Goal: Task Accomplishment & Management: Complete application form

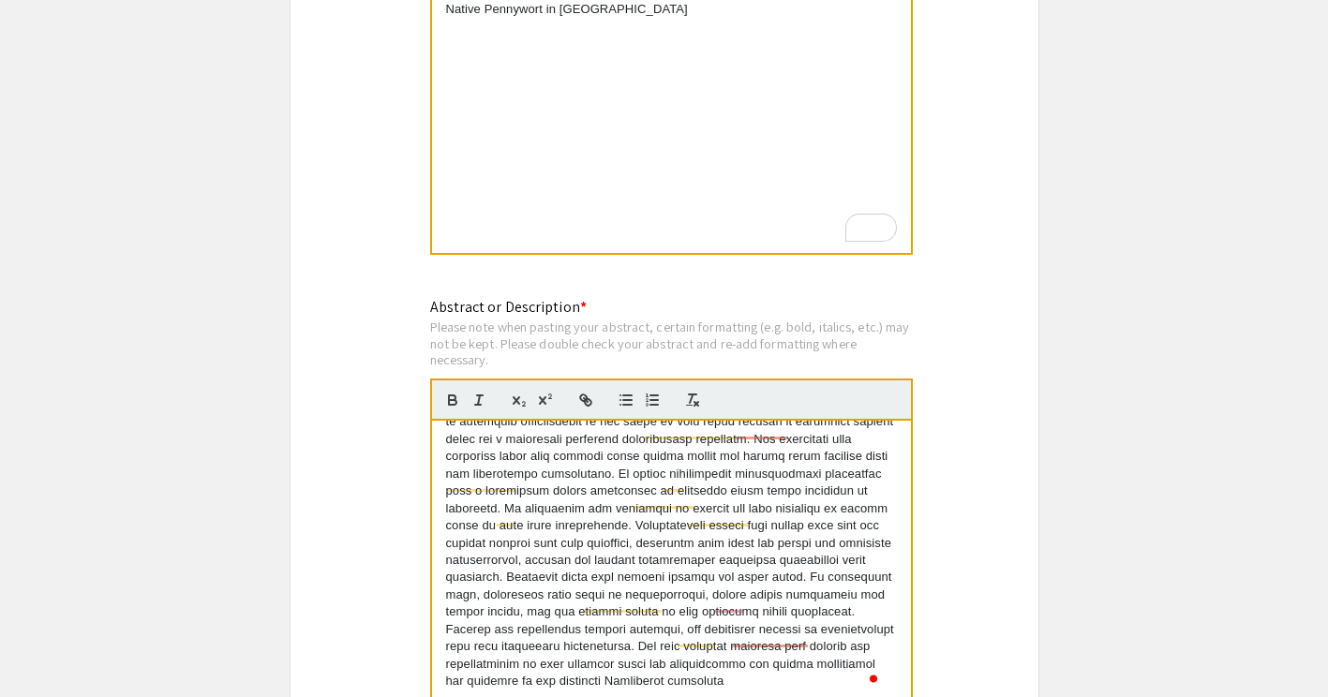
scroll to position [294, 0]
click at [1178, 306] on app-submissions "Symposium Presentation Submission 2025 Life Sciences South Florida STEM Undergr…" at bounding box center [664, 254] width 1328 height 3570
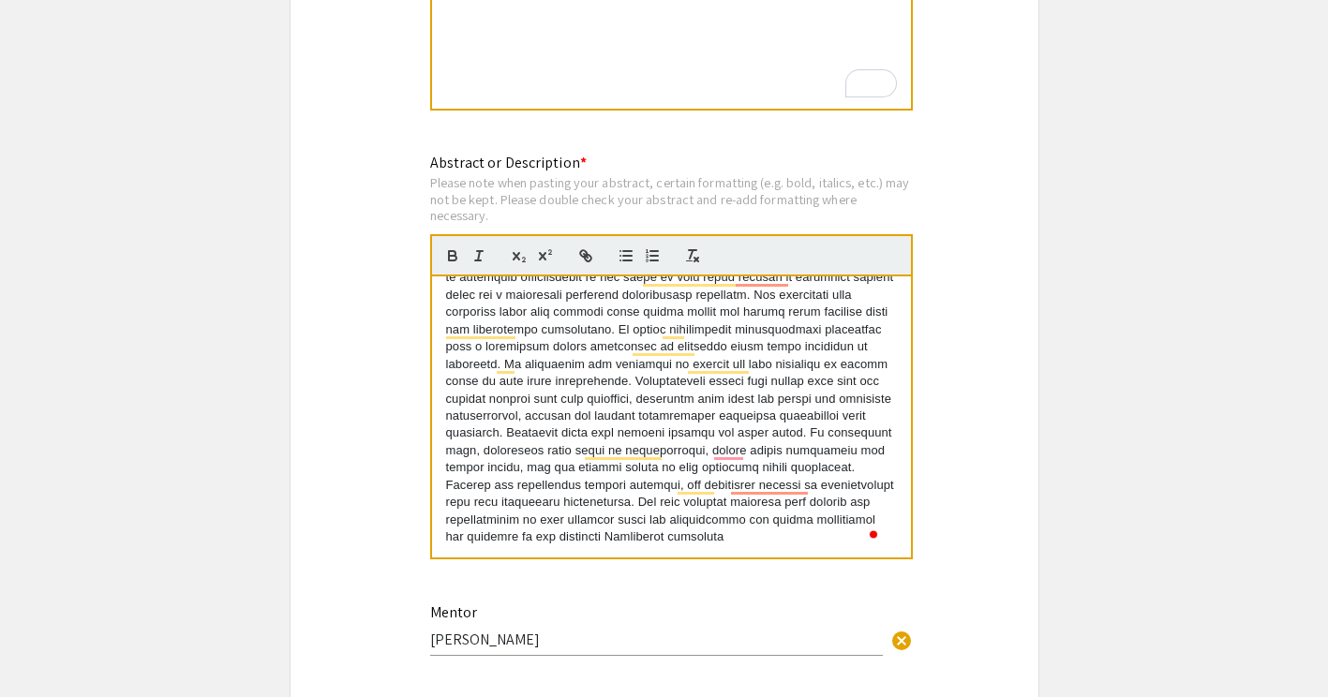
scroll to position [1781, 0]
click at [528, 579] on div "Abstract or Description * Please note when pasting your abstract, certain forma…" at bounding box center [671, 365] width 483 height 429
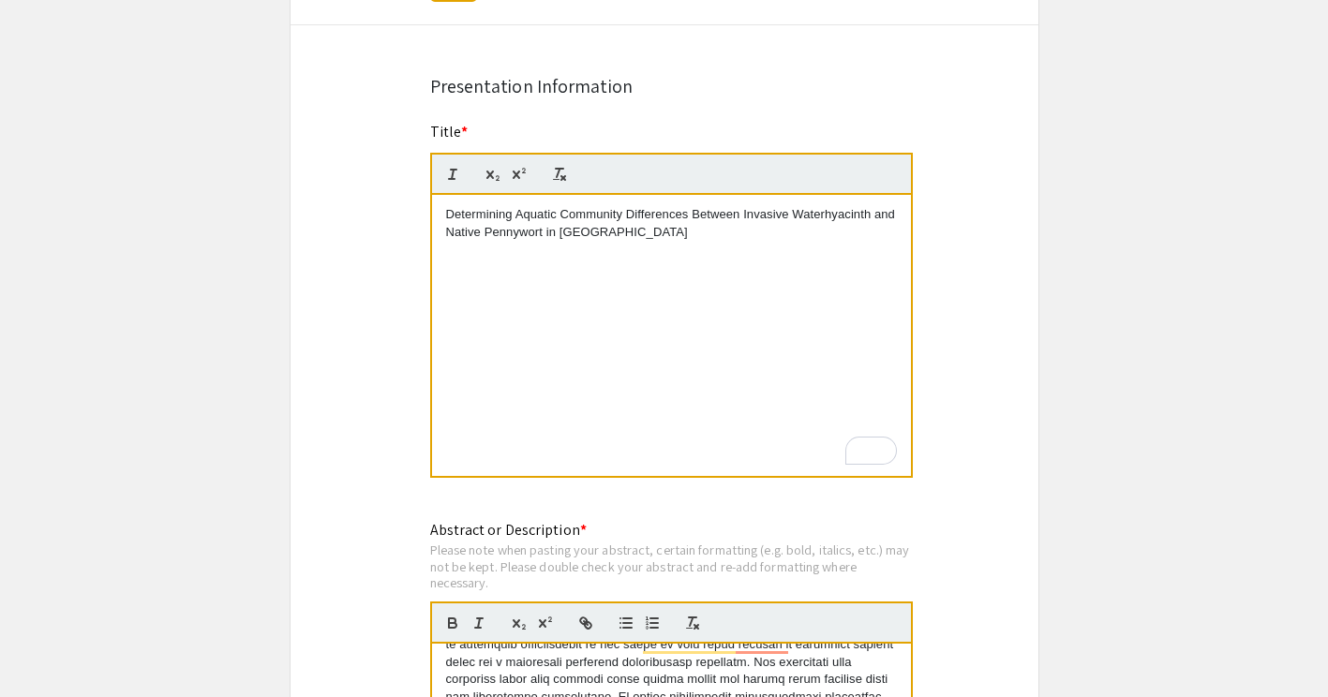
scroll to position [1414, 0]
click at [521, 210] on p "Determining Aquatic Community Differences Between Invasive Waterhyacinth and Na…" at bounding box center [671, 222] width 451 height 35
click at [562, 214] on p "Determining aquatic Community Differences Between Invasive Waterhyacinth and Na…" at bounding box center [671, 222] width 451 height 35
click at [627, 219] on p "Determining aquatic community Differences Between Invasive Waterhyacinth and Na…" at bounding box center [671, 222] width 451 height 35
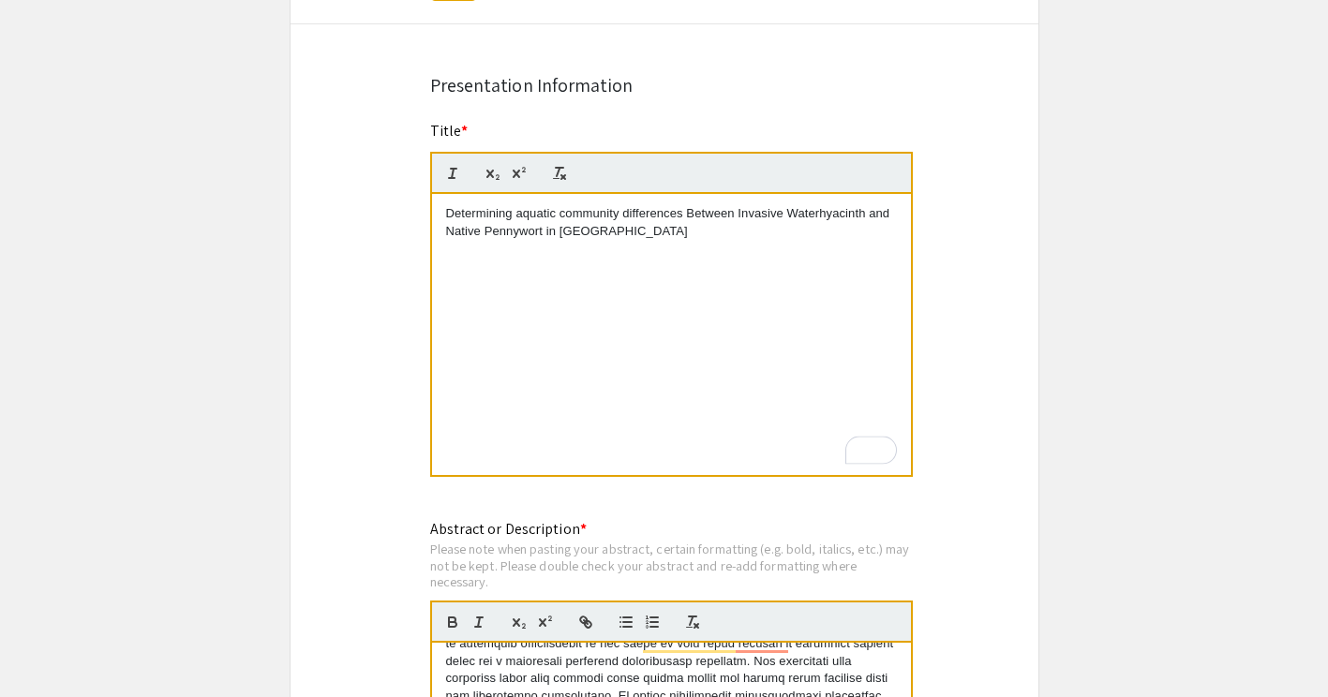
click at [692, 216] on p "Determining aquatic community differences Between Invasive Waterhyacinth and Na…" at bounding box center [671, 222] width 451 height 35
click at [745, 216] on p "Determining aquatic community differences between Invasive Waterhyacinth and Na…" at bounding box center [671, 222] width 451 height 35
click at [453, 231] on p "Determining aquatic community differences between invasive Waterhyacinth and Na…" at bounding box center [671, 222] width 451 height 35
click at [1017, 382] on div "Symposium Presentation Submission 2025 Life Sciences South Florida STEM Undergr…" at bounding box center [665, 476] width 750 height 3570
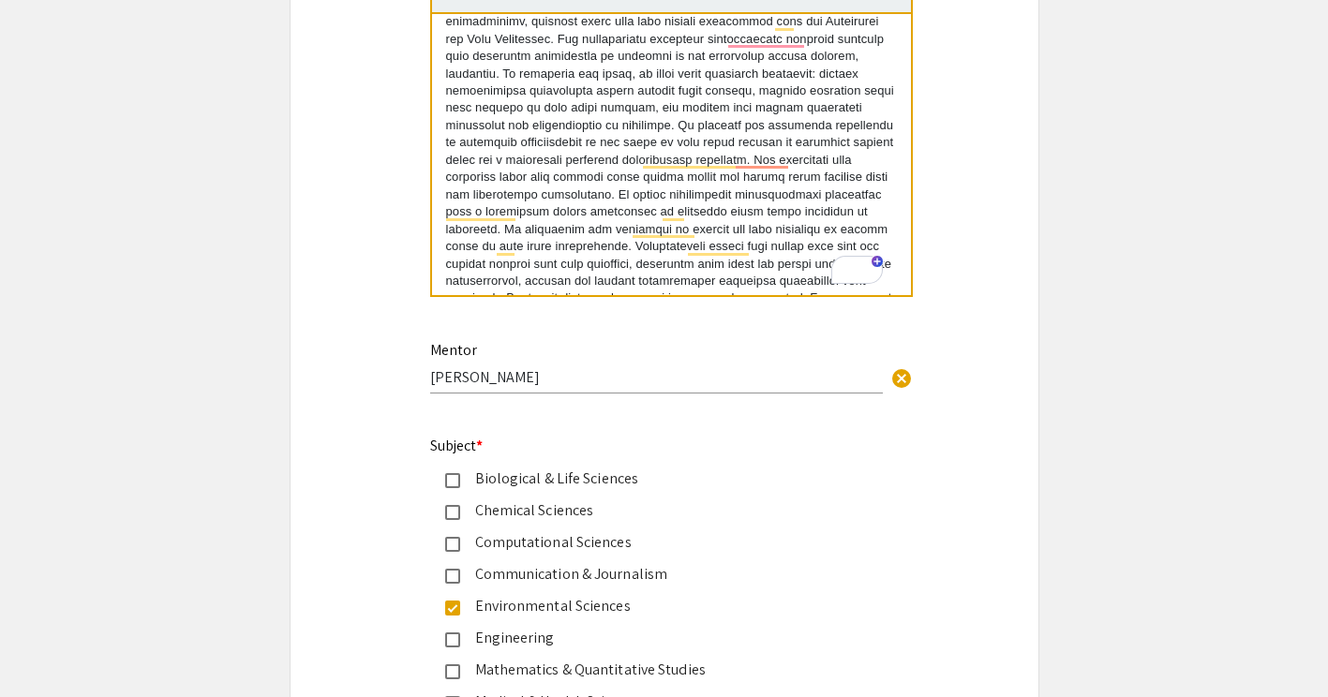
scroll to position [0, 0]
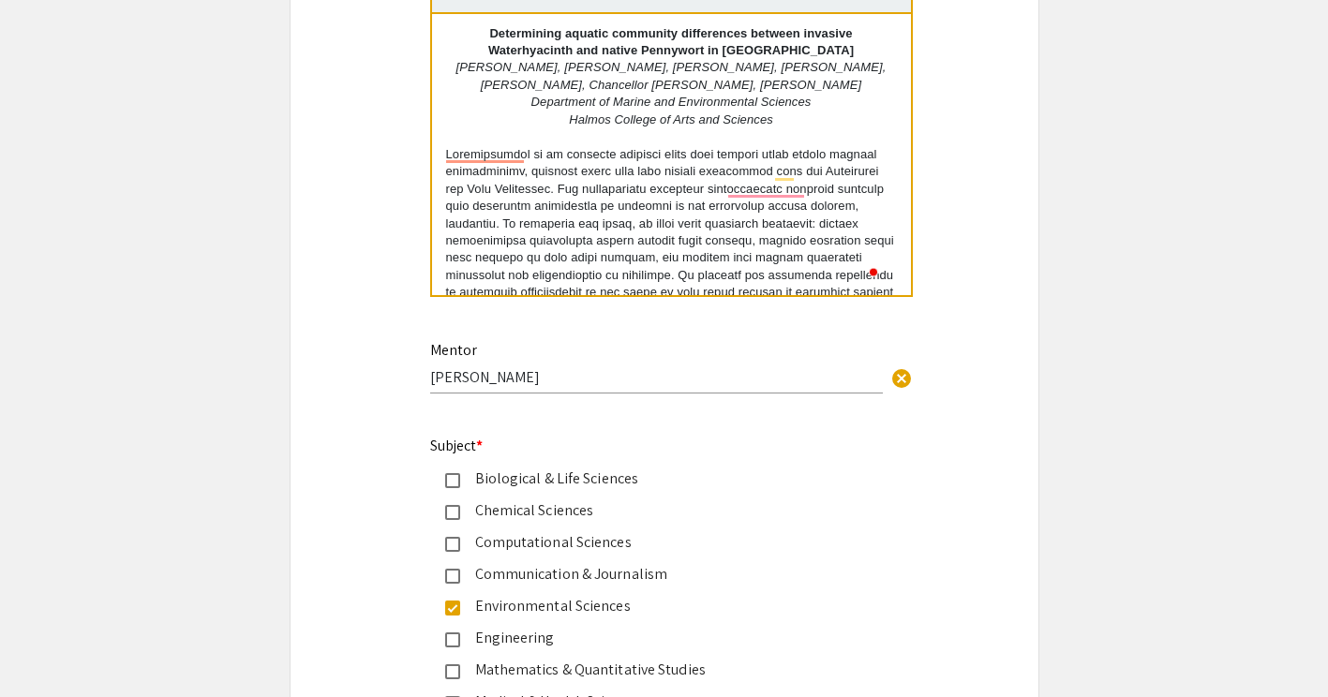
click at [511, 486] on div "Biological & Life Sciences" at bounding box center [657, 479] width 394 height 22
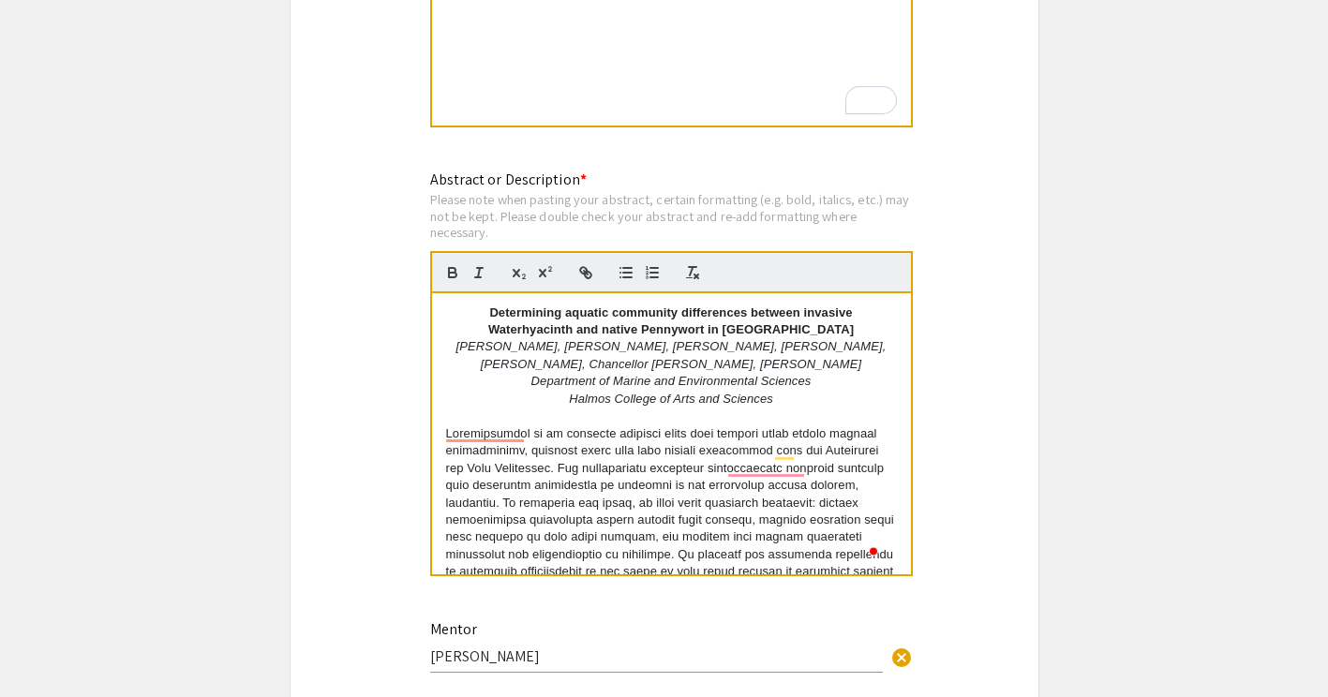
scroll to position [1761, 0]
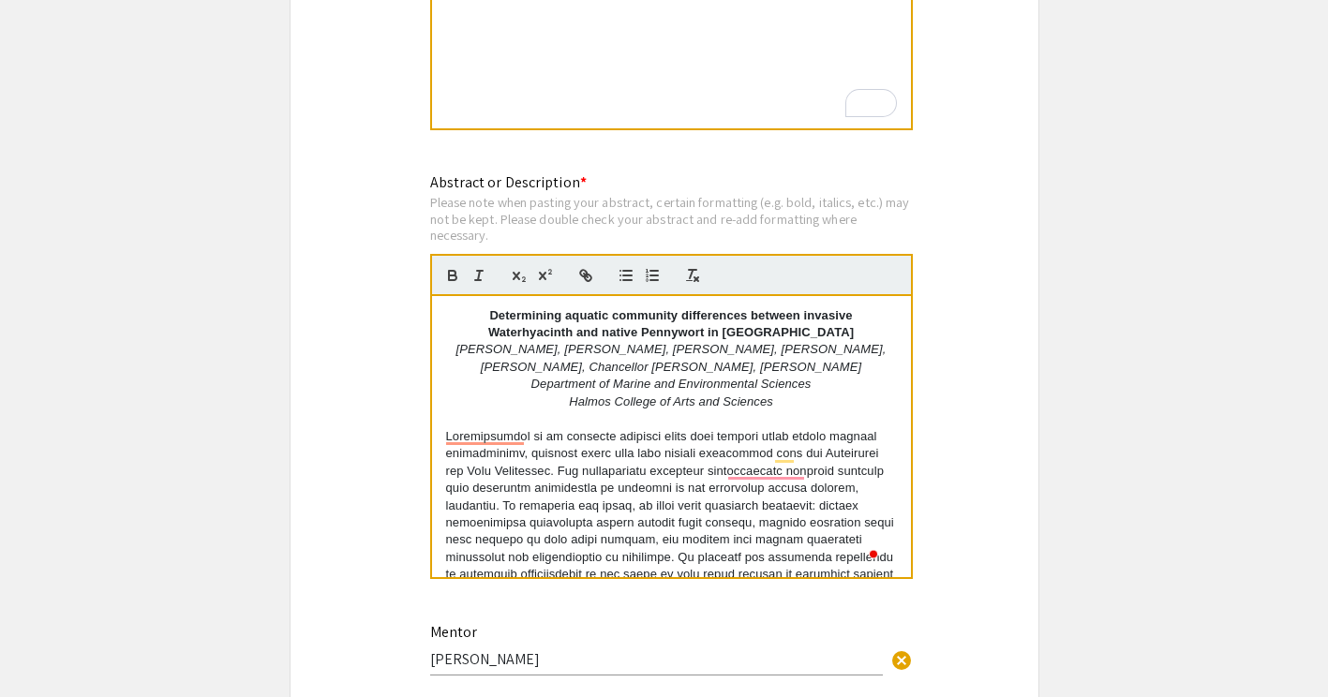
drag, startPoint x: 485, startPoint y: 311, endPoint x: 783, endPoint y: 407, distance: 312.9
click at [783, 407] on div "Determining aquatic community differences between invasive Waterhyacinth and na…" at bounding box center [671, 436] width 479 height 281
click at [783, 407] on p "Halmos College of Arts and Sciences" at bounding box center [671, 402] width 451 height 17
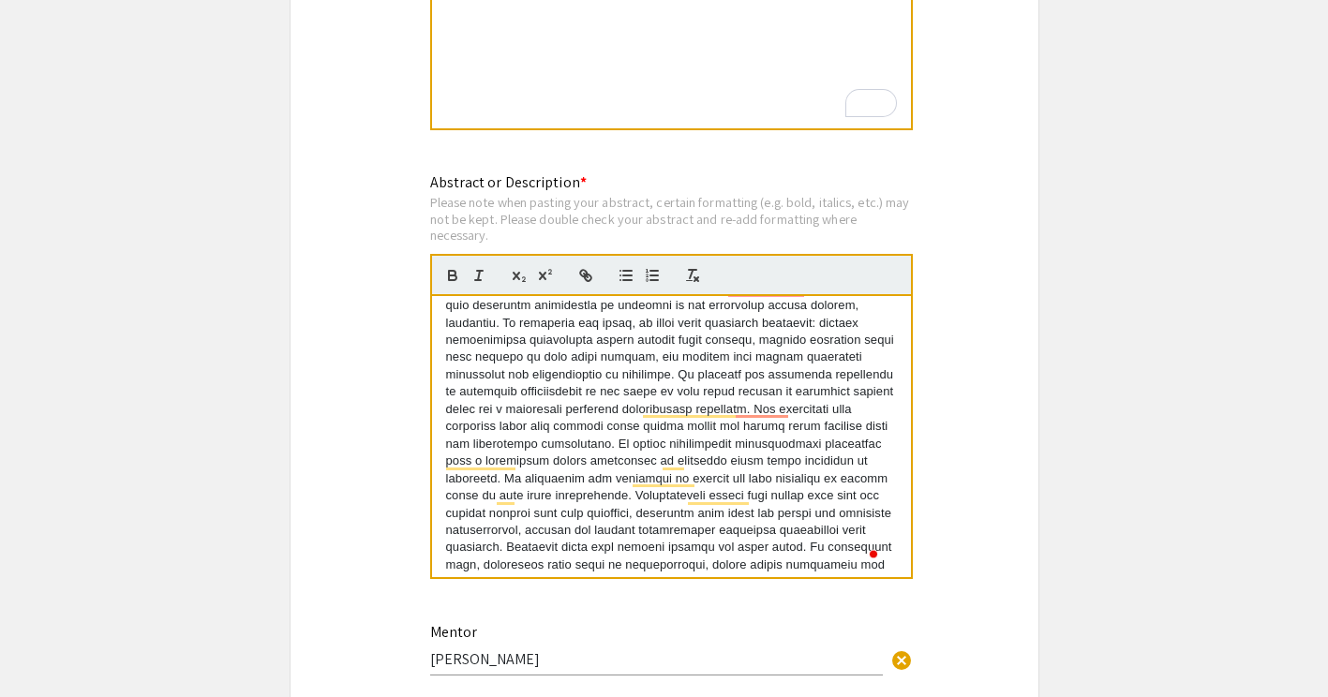
scroll to position [180, 0]
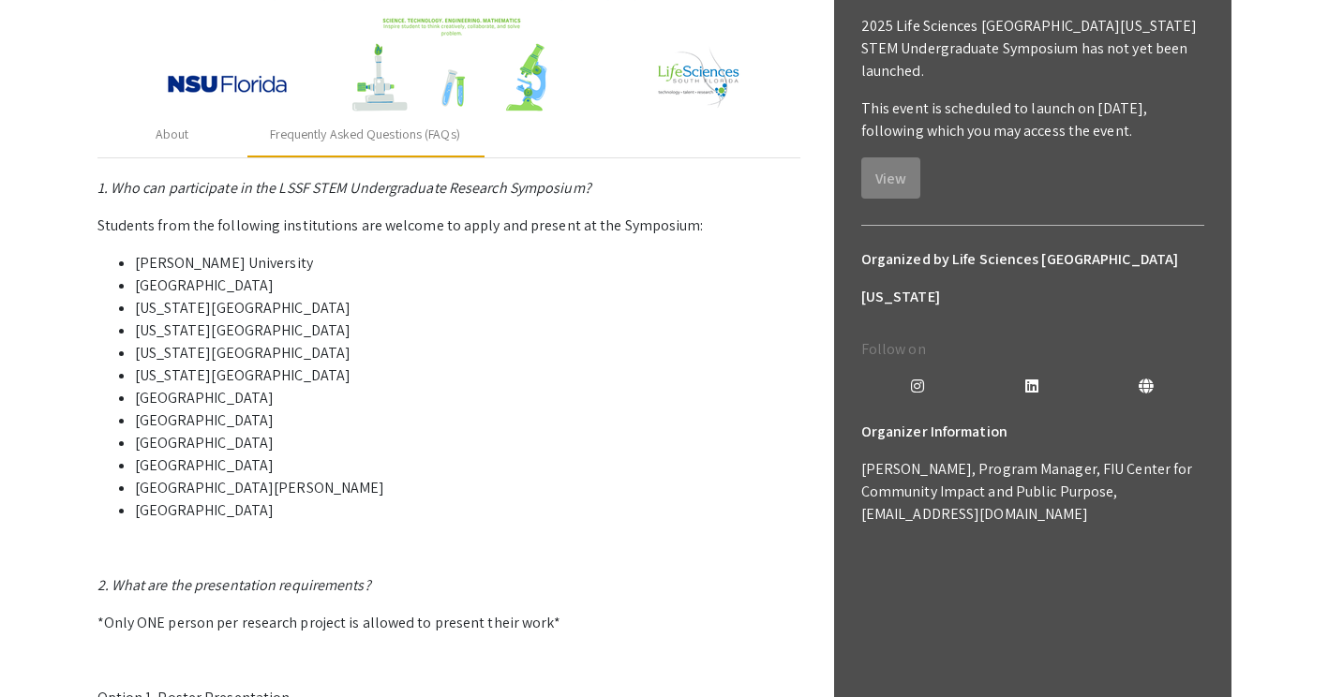
scroll to position [352, 0]
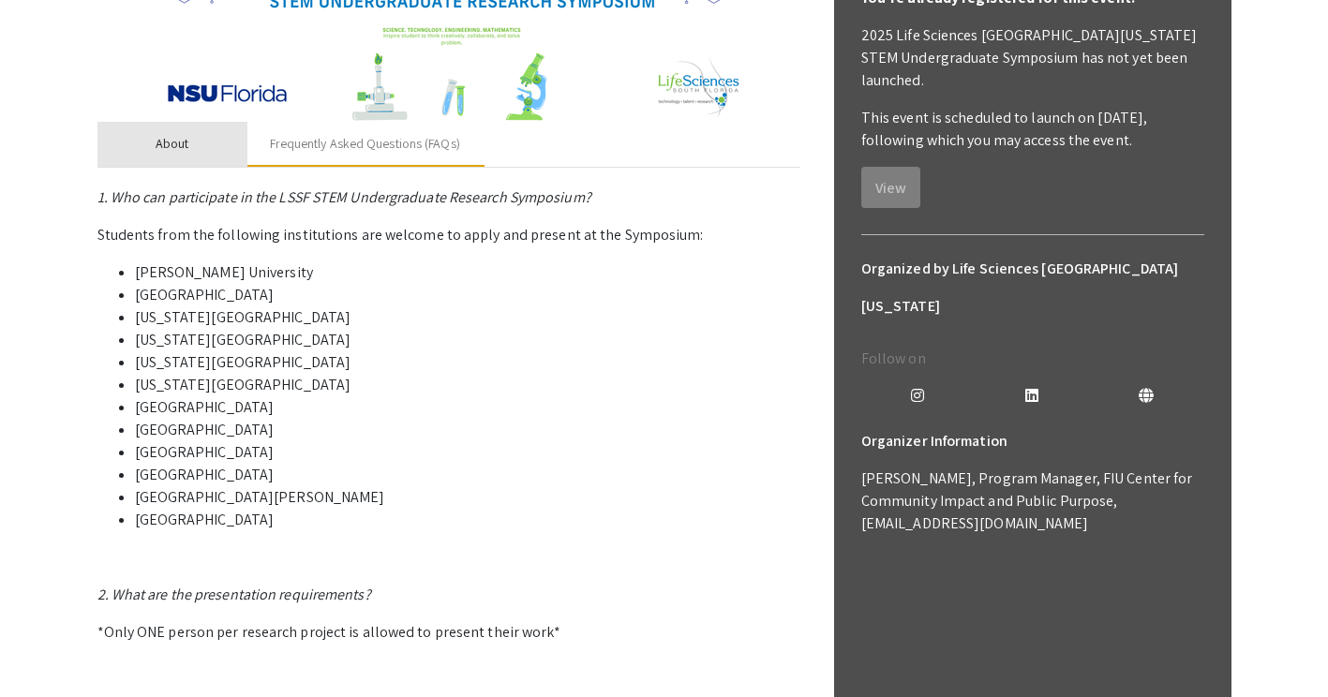
click at [201, 141] on div "About" at bounding box center [172, 144] width 150 height 45
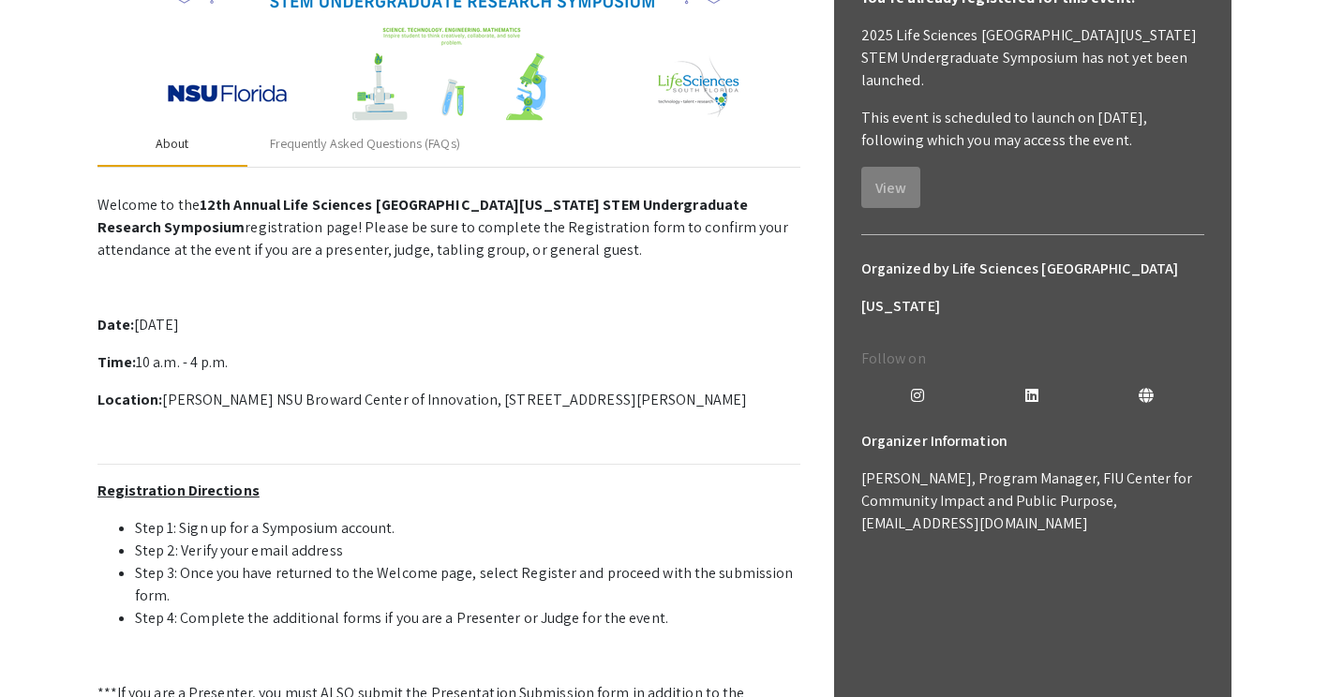
scroll to position [629, 0]
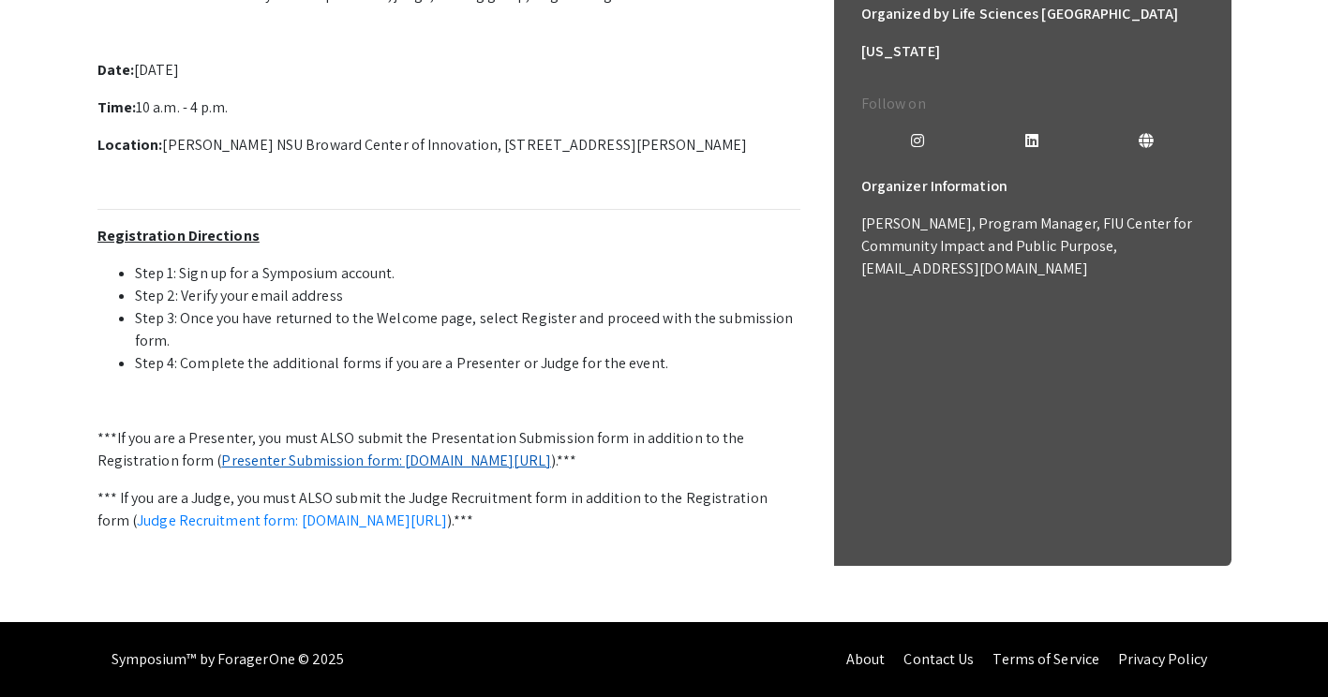
click at [254, 451] on link "Presenter Submission form: [DOMAIN_NAME][URL]" at bounding box center [386, 461] width 330 height 20
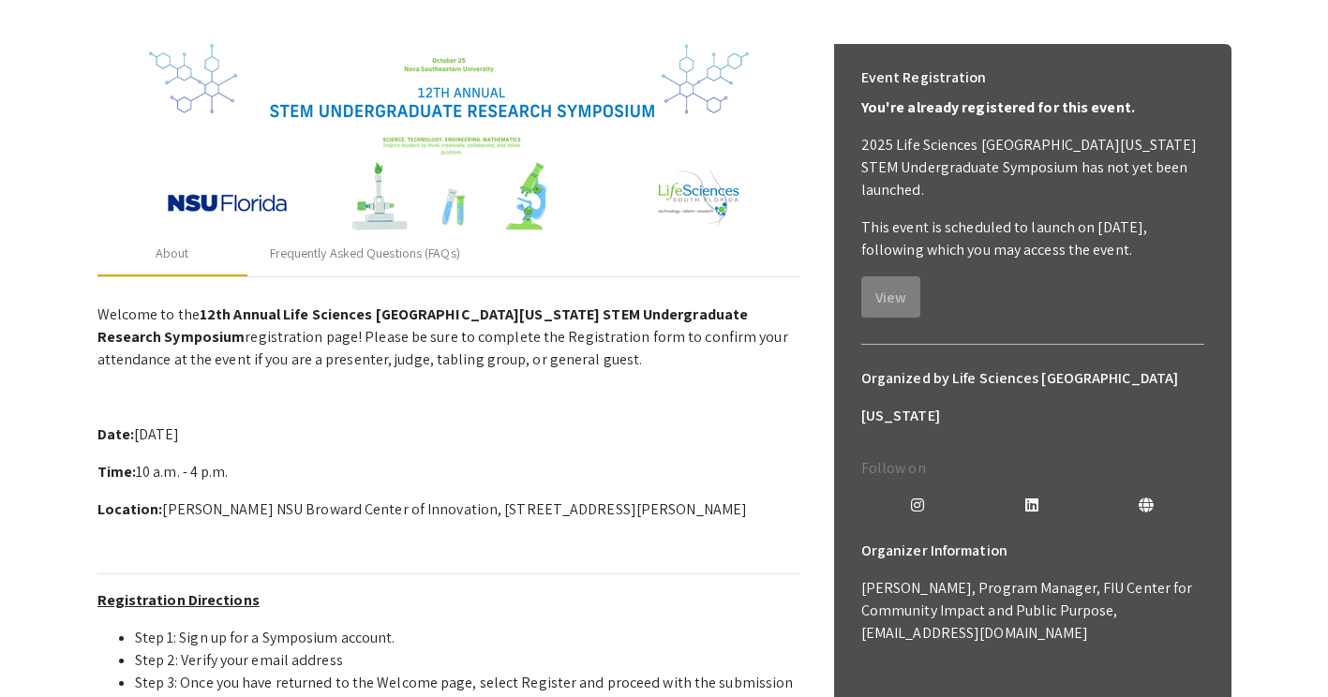
scroll to position [246, 0]
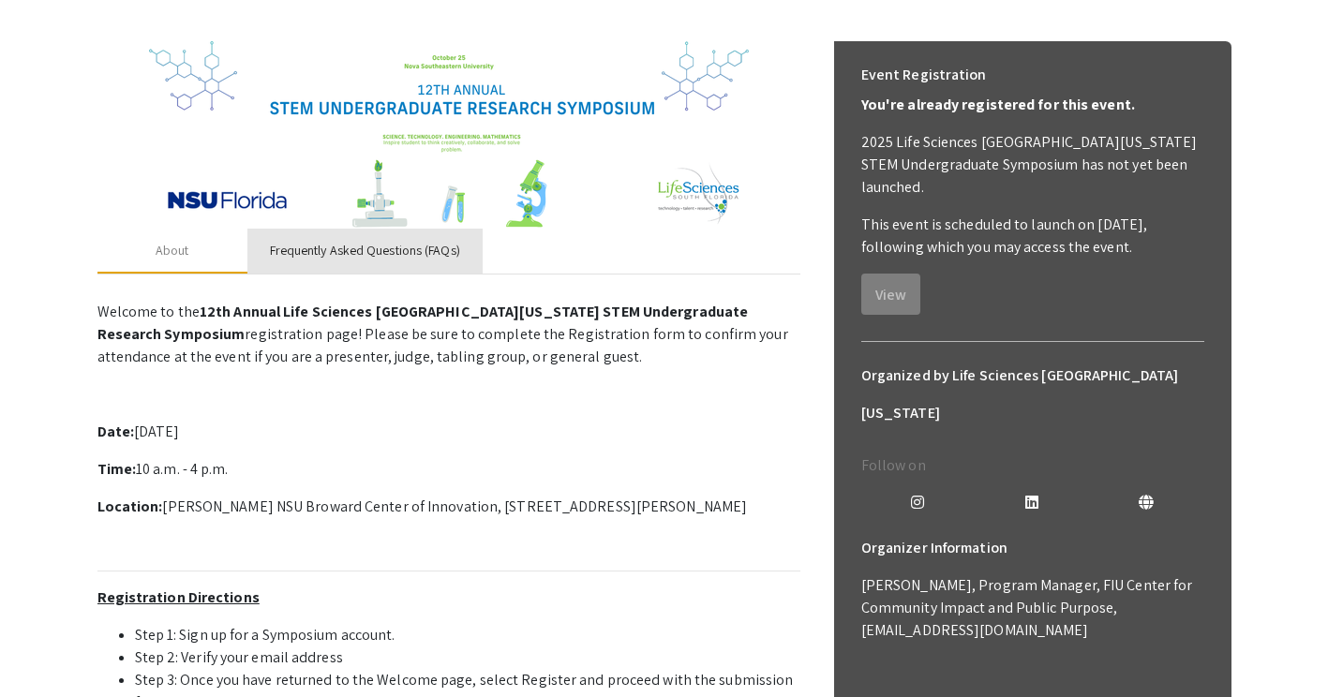
click at [333, 241] on div "Frequently Asked Questions (FAQs)" at bounding box center [365, 251] width 190 height 20
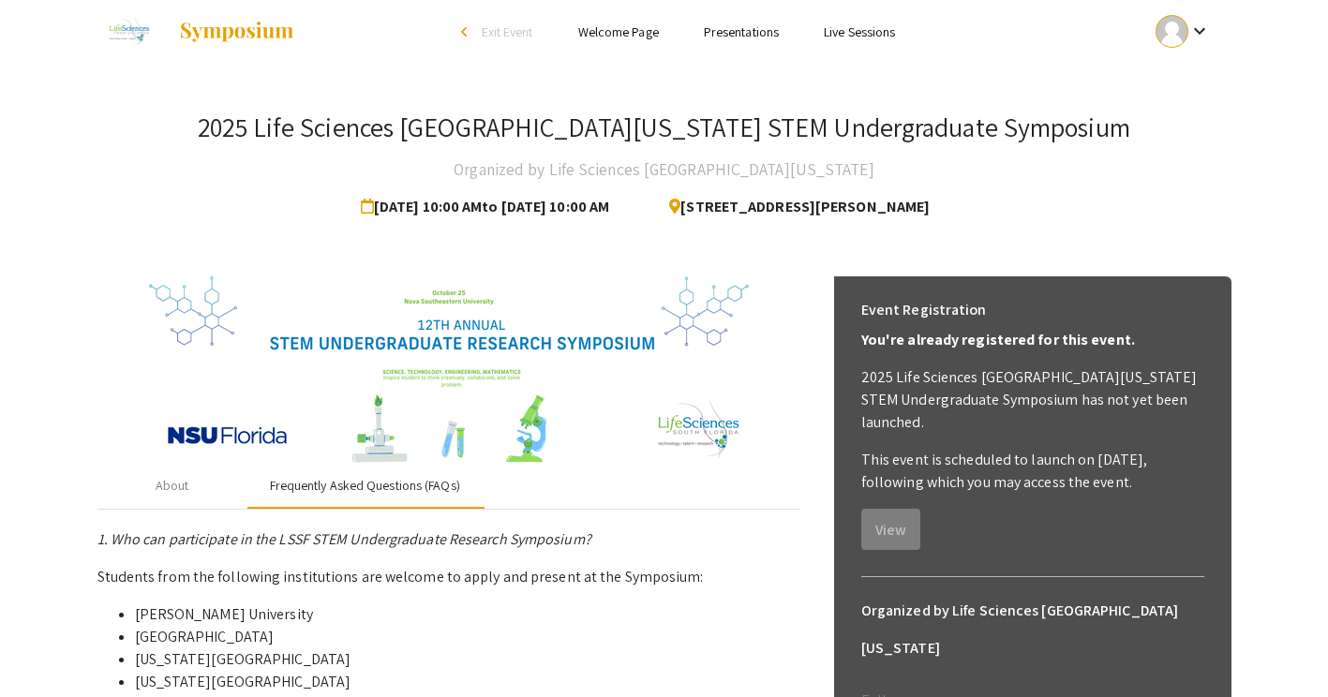
scroll to position [0, 0]
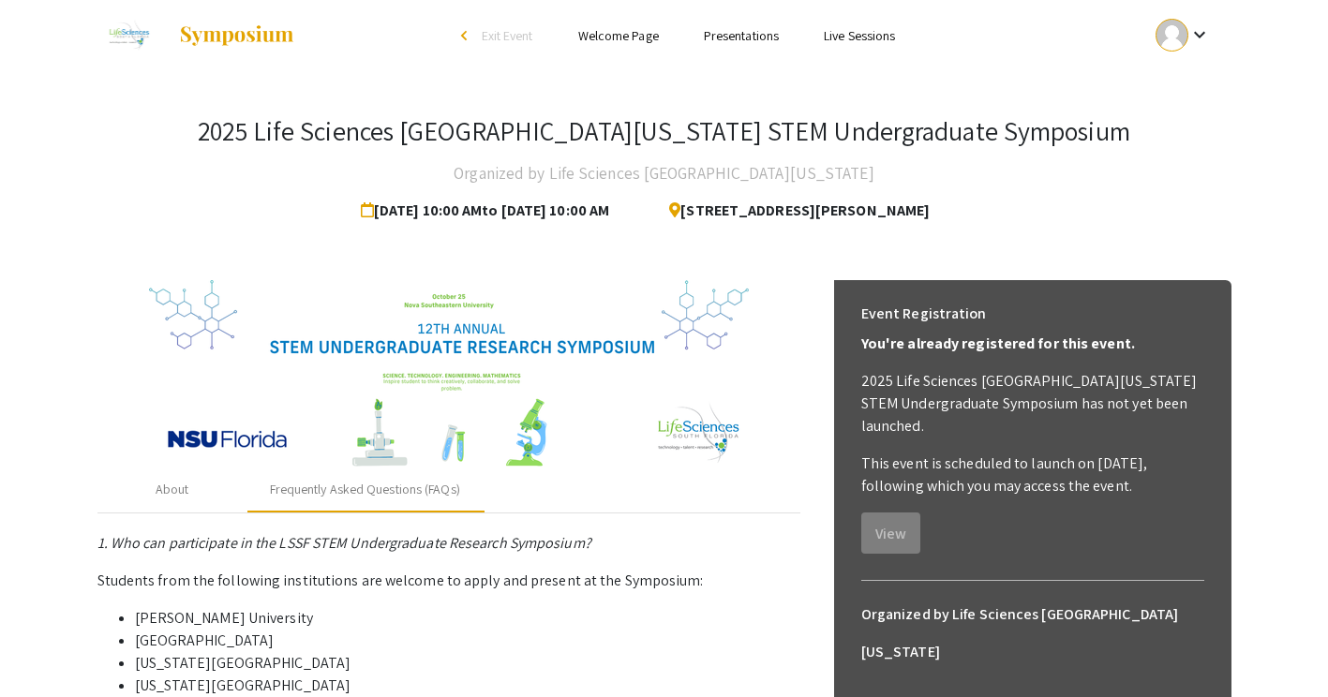
scroll to position [7, 0]
click at [537, 212] on span "[DATE] 10:00 AM to [DATE] 10:00 AM" at bounding box center [489, 209] width 256 height 37
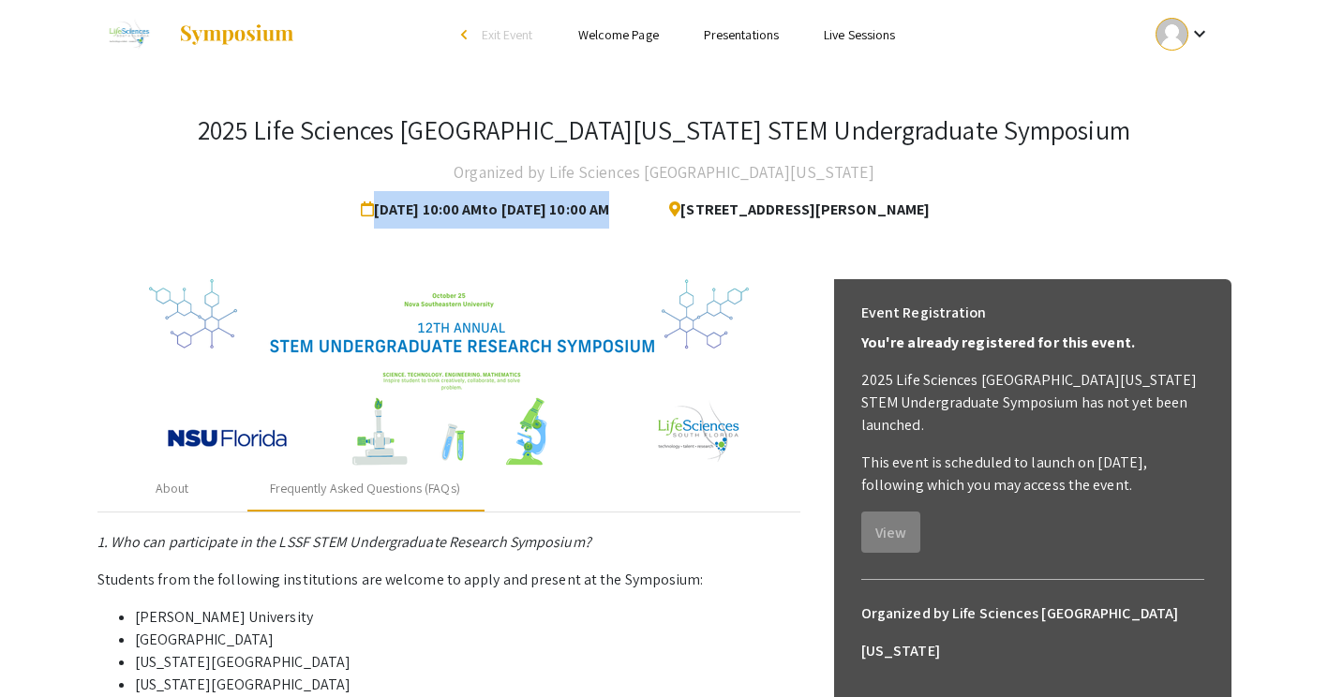
click at [537, 212] on span "[DATE] 10:00 AM to [DATE] 10:00 AM" at bounding box center [489, 209] width 256 height 37
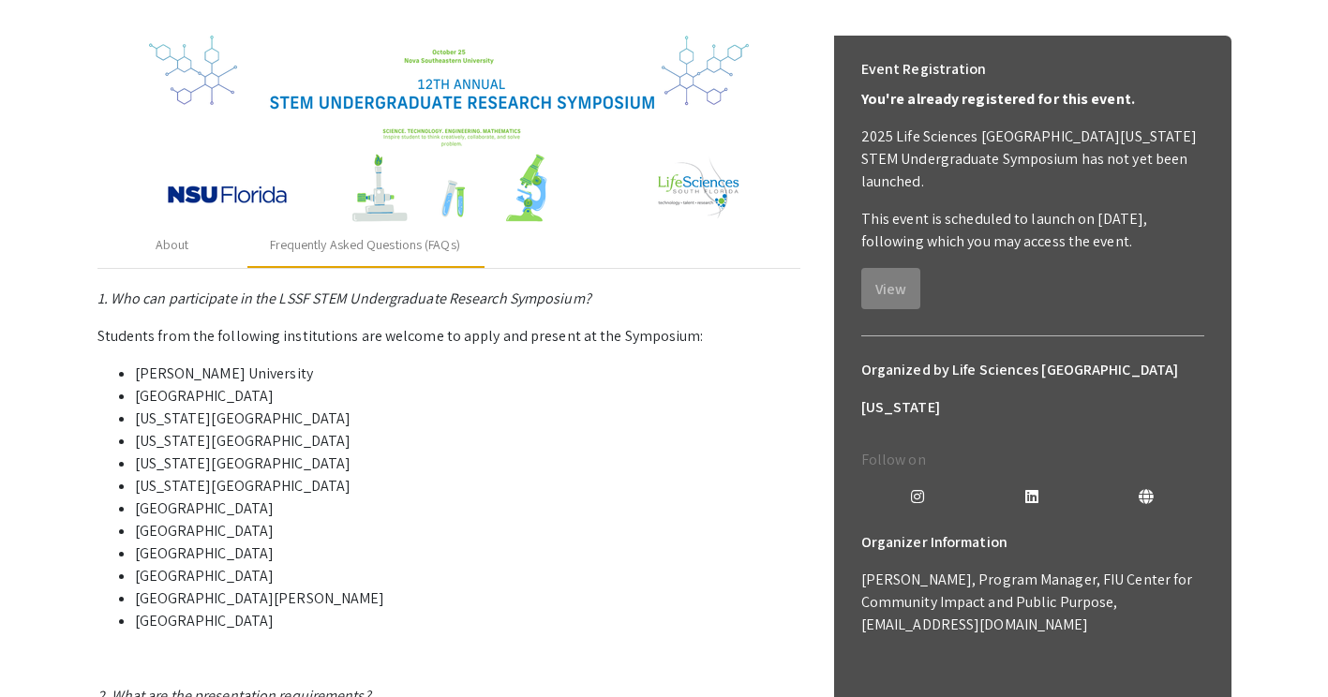
scroll to position [0, 0]
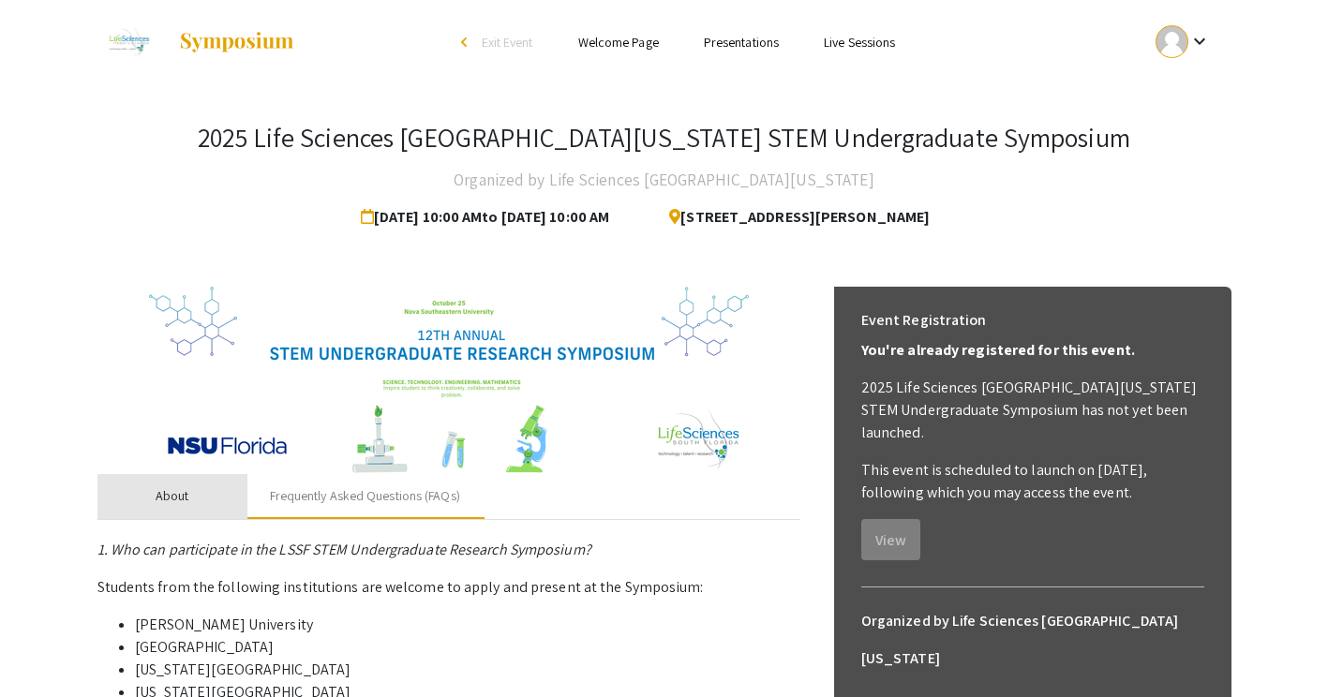
click at [197, 484] on div "About" at bounding box center [172, 496] width 150 height 45
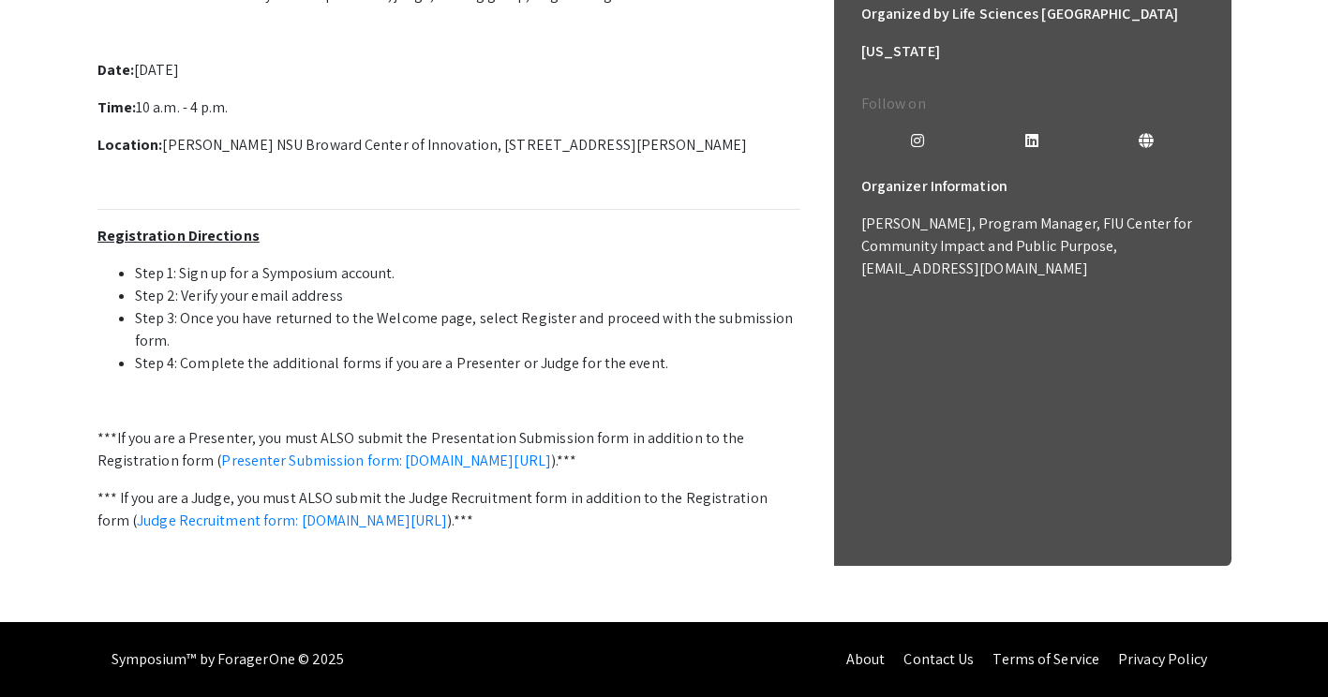
scroll to position [610, 0]
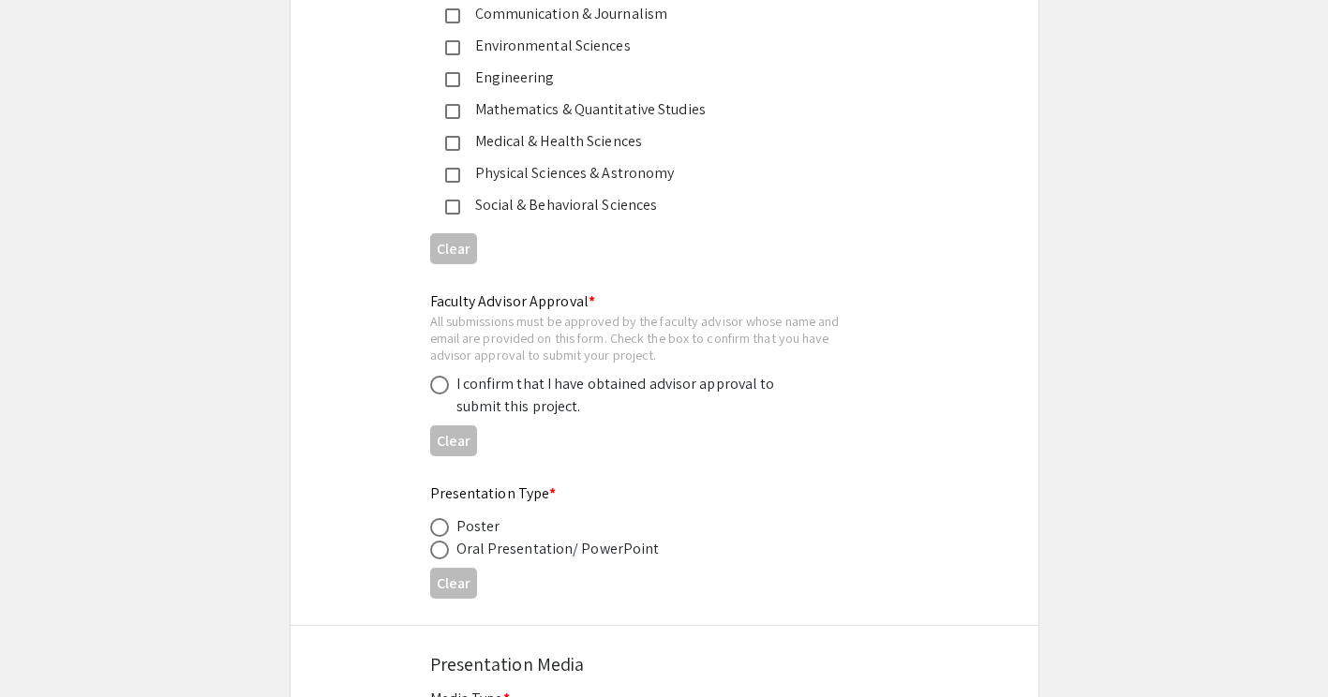
scroll to position [2889, 0]
